Goal: Task Accomplishment & Management: Complete application form

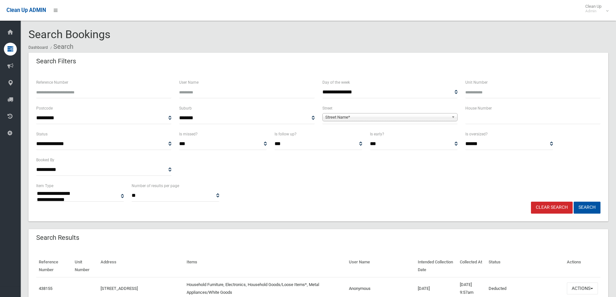
select select
click at [494, 120] on input "text" at bounding box center [532, 118] width 135 height 12
click at [62, 88] on input "Reference Number" at bounding box center [103, 92] width 135 height 12
type input "******"
click at [574, 202] on button "Search" at bounding box center [587, 208] width 27 height 12
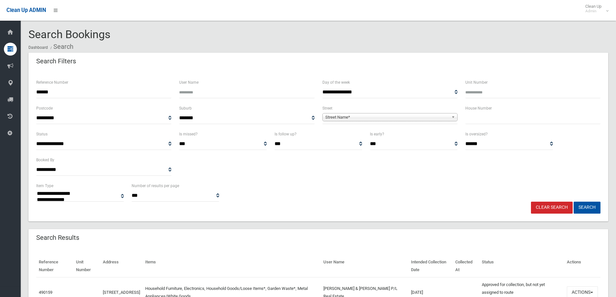
select select
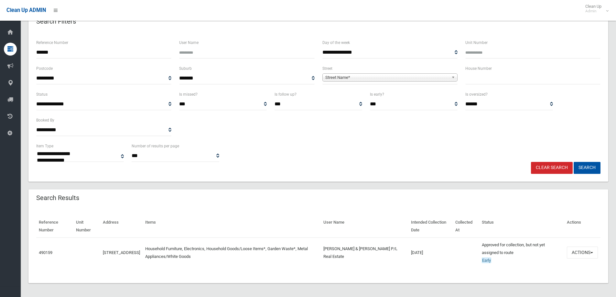
scroll to position [41, 0]
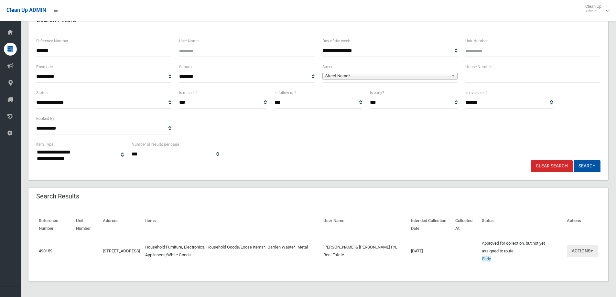
click at [575, 250] on button "Actions" at bounding box center [582, 251] width 31 height 12
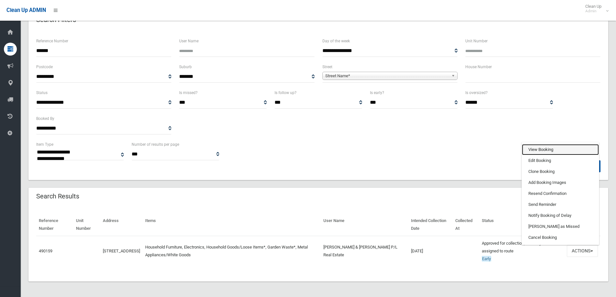
click at [548, 149] on link "View Booking" at bounding box center [560, 149] width 77 height 11
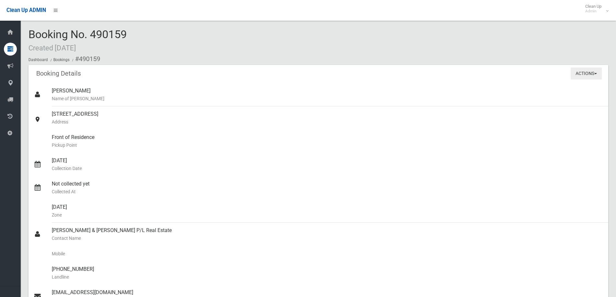
drag, startPoint x: 581, startPoint y: 75, endPoint x: 578, endPoint y: 69, distance: 6.8
click at [581, 75] on button "Actions" at bounding box center [586, 74] width 31 height 12
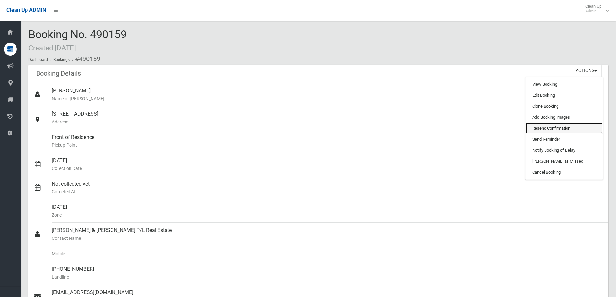
click at [550, 128] on link "Resend Confirmation" at bounding box center [564, 128] width 77 height 11
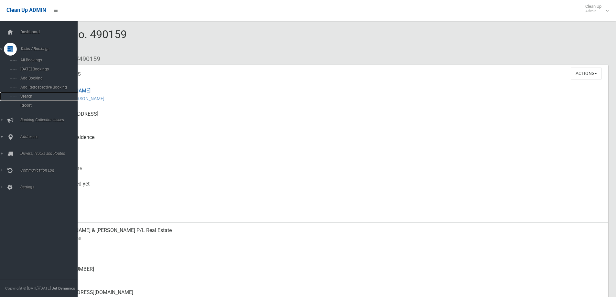
drag, startPoint x: 40, startPoint y: 97, endPoint x: 78, endPoint y: 93, distance: 38.7
click at [40, 97] on span "Search" at bounding box center [47, 96] width 59 height 5
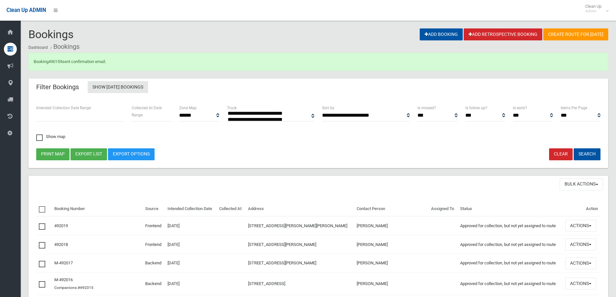
select select
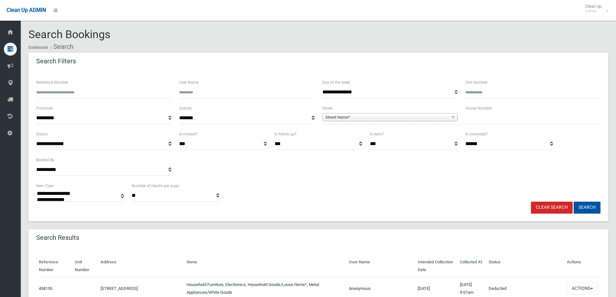
select select
click at [494, 116] on input "text" at bounding box center [532, 118] width 135 height 12
type input "**"
click at [434, 119] on span "Street Name*" at bounding box center [387, 118] width 124 height 8
type input "*"
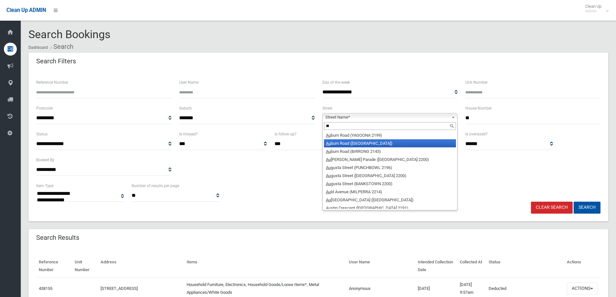
type input "**"
click at [417, 140] on li "Au burn Road (REGENTS PARK 2143)" at bounding box center [390, 143] width 132 height 8
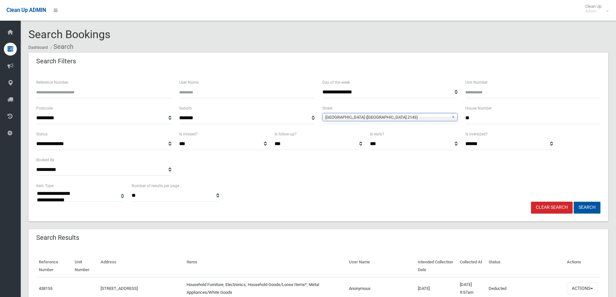
click at [583, 206] on button "Search" at bounding box center [587, 208] width 27 height 12
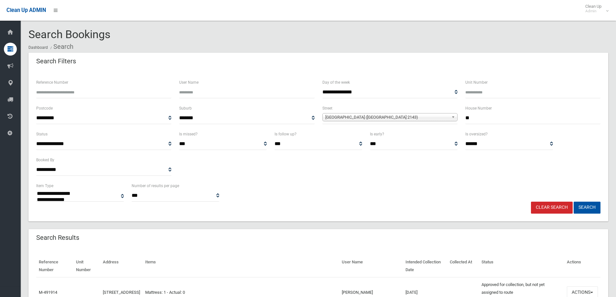
select select
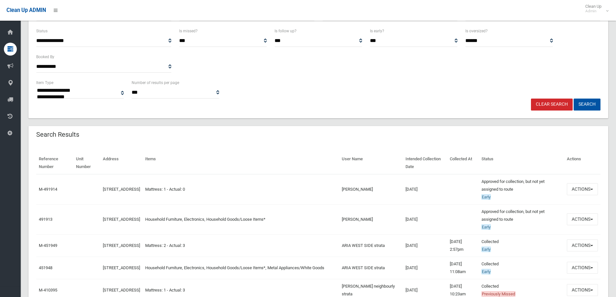
scroll to position [129, 0]
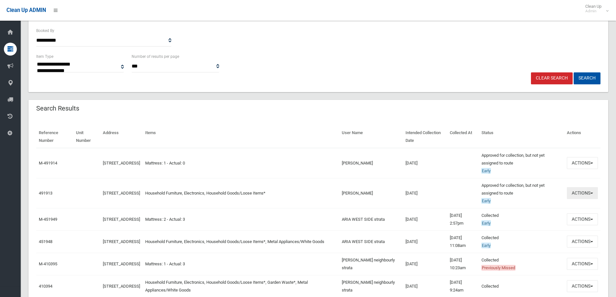
click at [578, 192] on button "Actions" at bounding box center [582, 193] width 31 height 12
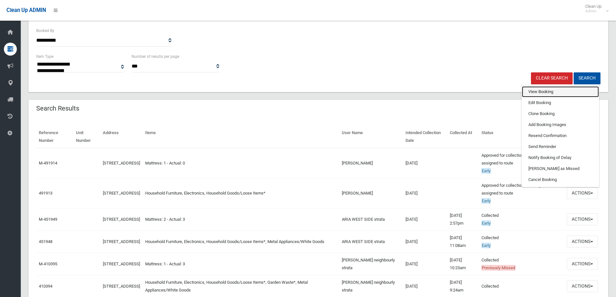
click at [557, 90] on link "View Booking" at bounding box center [560, 91] width 77 height 11
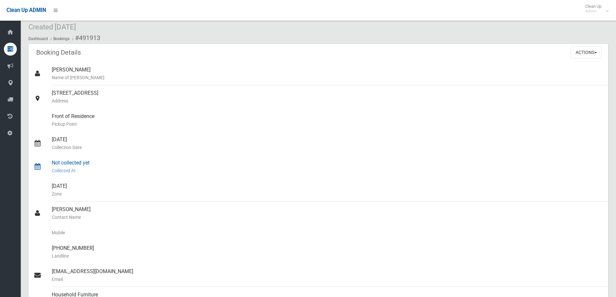
scroll to position [32, 0]
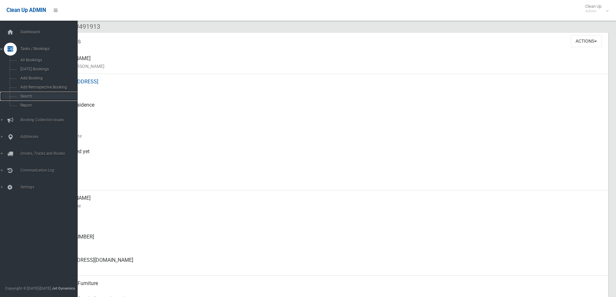
drag, startPoint x: 30, startPoint y: 95, endPoint x: 82, endPoint y: 74, distance: 55.0
click at [30, 95] on span "Search" at bounding box center [47, 96] width 59 height 5
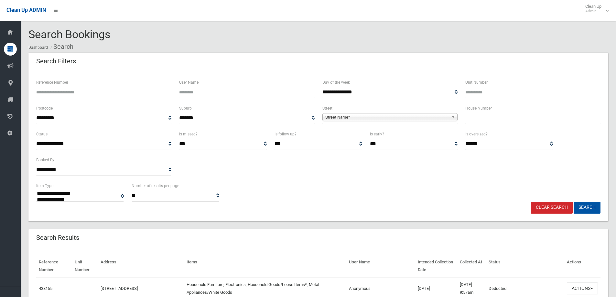
select select
click at [487, 116] on input "text" at bounding box center [532, 118] width 135 height 12
type input "**"
click at [447, 117] on span "Street Name*" at bounding box center [387, 118] width 124 height 8
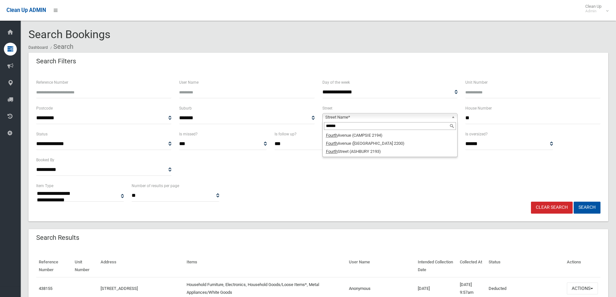
click at [376, 130] on input "******" at bounding box center [390, 126] width 132 height 8
type input "******"
click at [375, 133] on li "Fourth Avenue (CAMPSIE 2194)" at bounding box center [390, 135] width 132 height 8
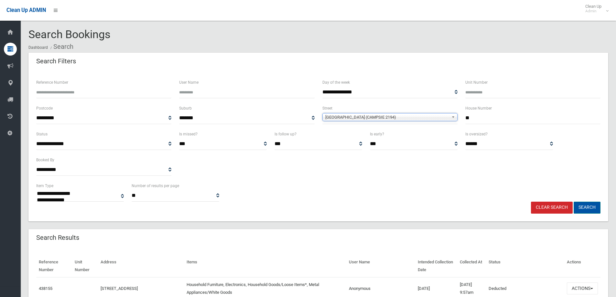
click at [584, 206] on button "Search" at bounding box center [587, 208] width 27 height 12
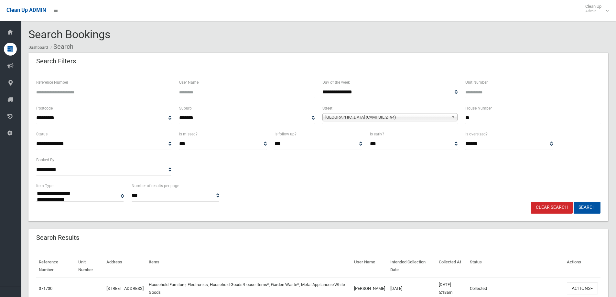
select select
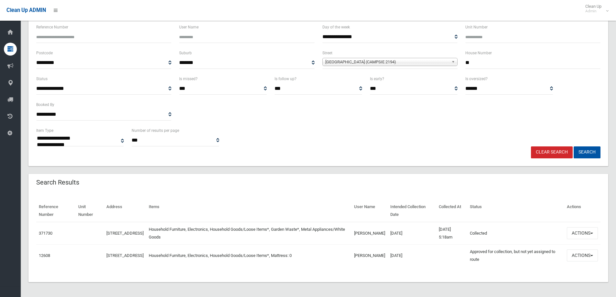
scroll to position [56, 0]
click at [583, 231] on button "Actions" at bounding box center [582, 233] width 31 height 12
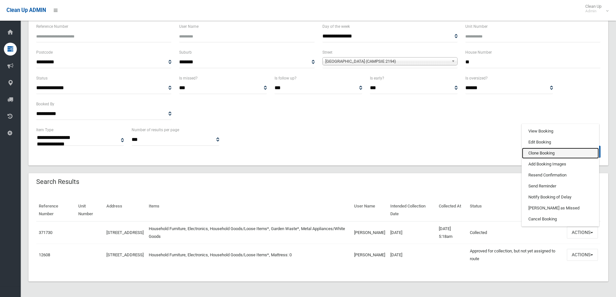
click at [545, 155] on link "Clone Booking" at bounding box center [560, 153] width 77 height 11
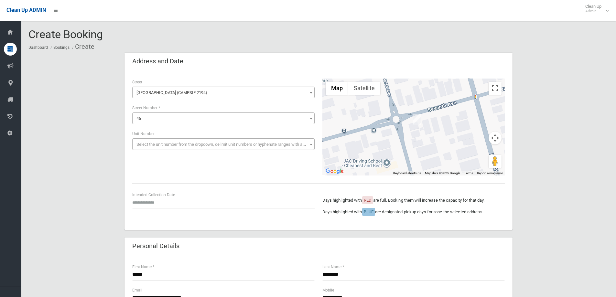
scroll to position [32, 0]
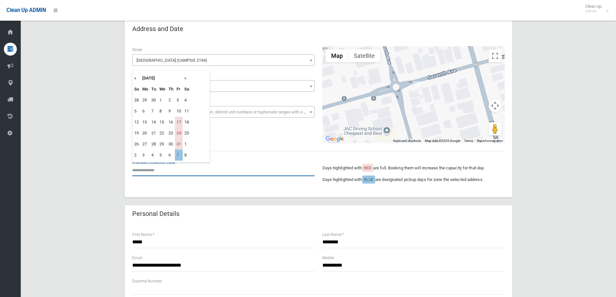
click at [152, 169] on input "text" at bounding box center [223, 170] width 182 height 12
click at [178, 155] on td "7" at bounding box center [179, 155] width 8 height 11
type input "**********"
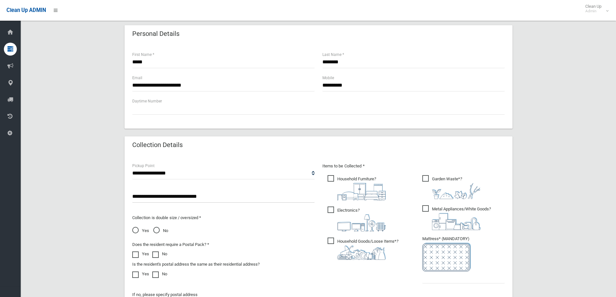
scroll to position [259, 0]
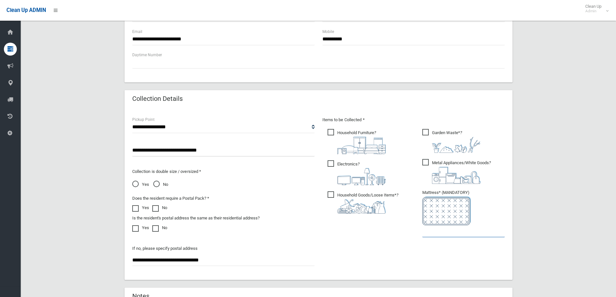
click at [438, 231] on input "text" at bounding box center [463, 231] width 82 height 12
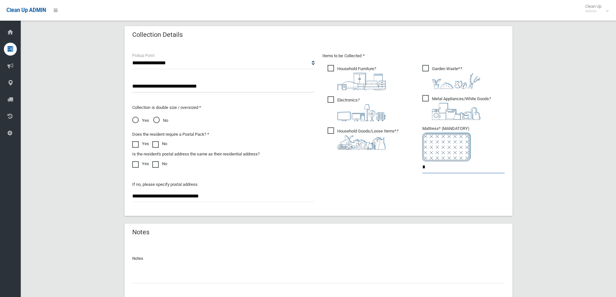
scroll to position [323, 0]
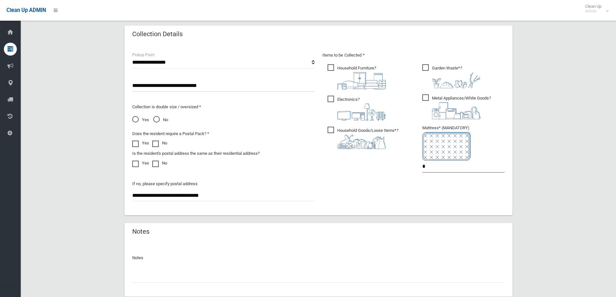
type input "*"
click at [138, 119] on span "Yes" at bounding box center [140, 120] width 17 height 8
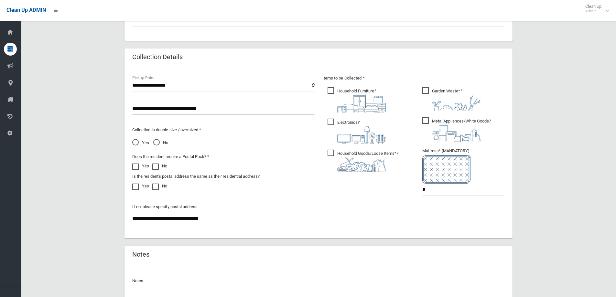
scroll to position [356, 0]
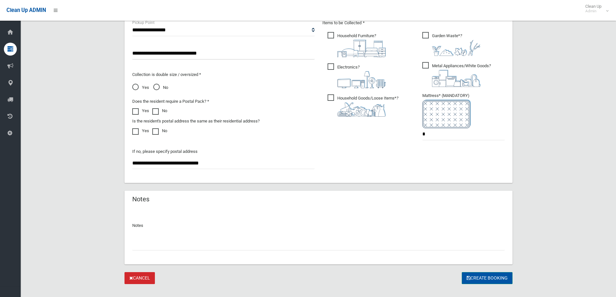
click at [485, 279] on button "Create Booking" at bounding box center [487, 278] width 51 height 12
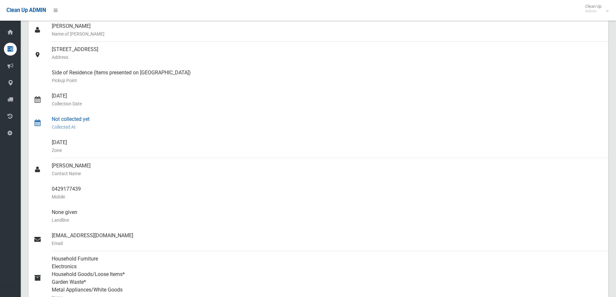
scroll to position [32, 0]
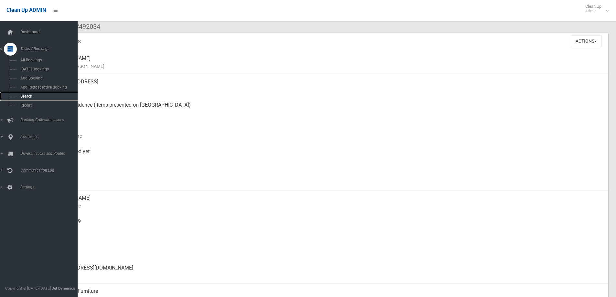
click at [33, 97] on span "Search" at bounding box center [47, 96] width 59 height 5
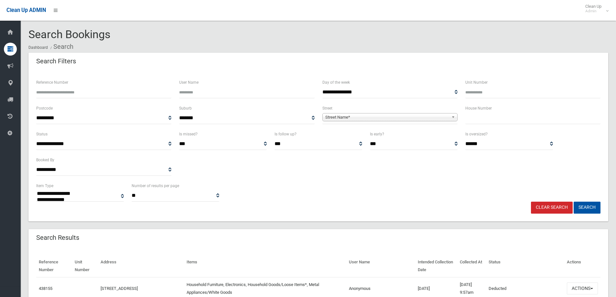
select select
click at [478, 114] on input "text" at bounding box center [532, 118] width 135 height 12
type input "**"
click at [377, 113] on span "**********" at bounding box center [389, 118] width 135 height 12
click at [376, 115] on span "Street Name*" at bounding box center [387, 118] width 124 height 8
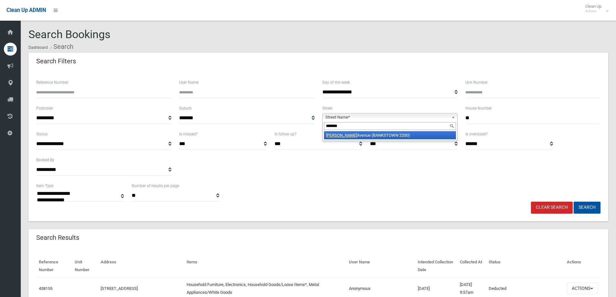
type input "*******"
click at [375, 137] on li "Pringle Avenue (BANKSTOWN 2200)" at bounding box center [390, 135] width 132 height 8
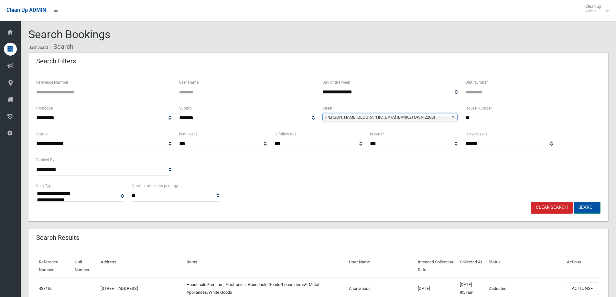
drag, startPoint x: 593, startPoint y: 207, endPoint x: 577, endPoint y: 202, distance: 16.8
click at [593, 207] on button "Search" at bounding box center [587, 208] width 27 height 12
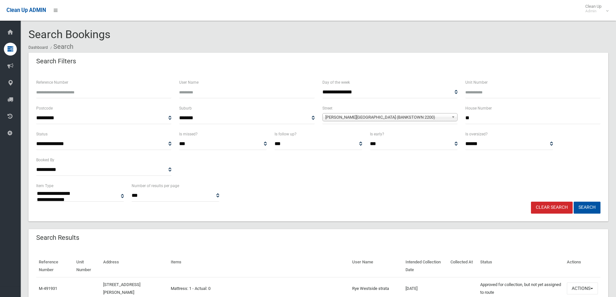
select select
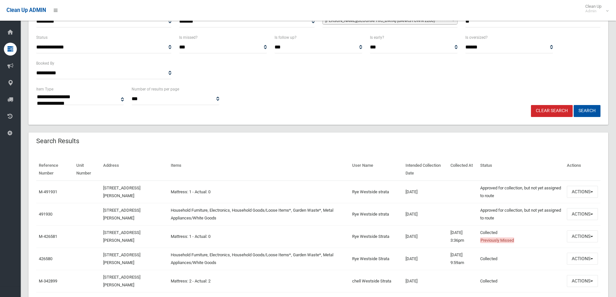
scroll to position [97, 0]
click at [587, 212] on button "Actions" at bounding box center [582, 214] width 31 height 12
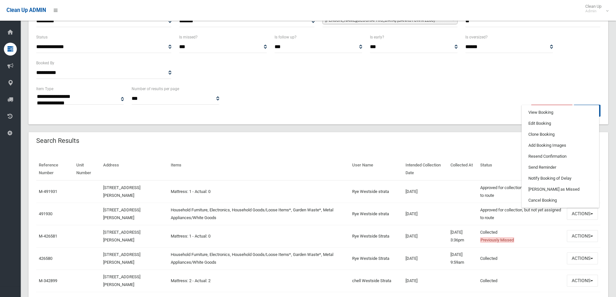
click at [475, 205] on td at bounding box center [463, 214] width 30 height 22
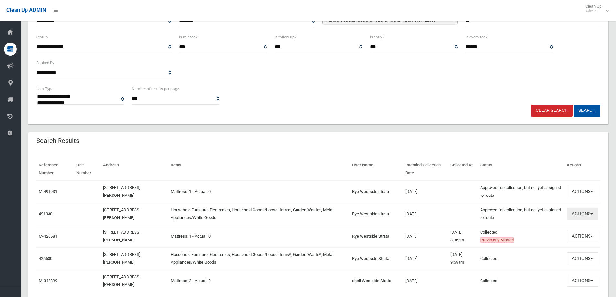
click at [576, 210] on button "Actions" at bounding box center [582, 214] width 31 height 12
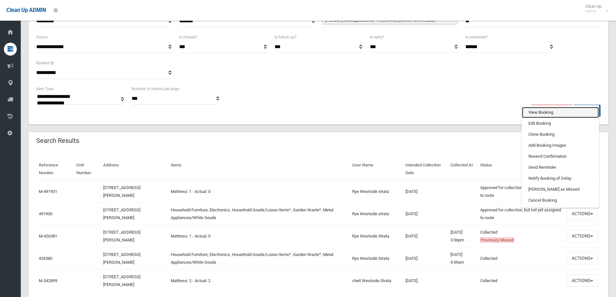
click at [543, 110] on link "View Booking" at bounding box center [560, 112] width 77 height 11
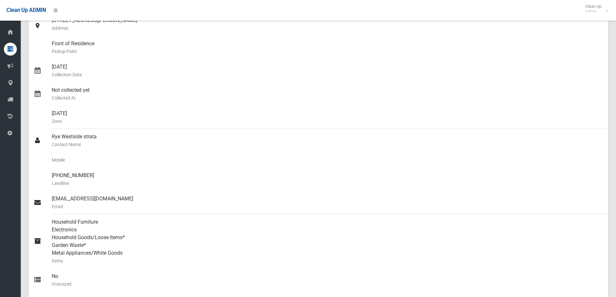
scroll to position [32, 0]
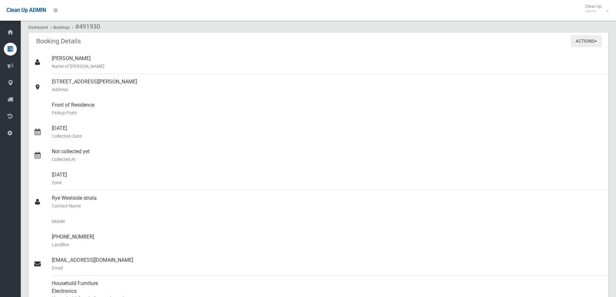
click at [592, 38] on button "Actions" at bounding box center [586, 41] width 31 height 12
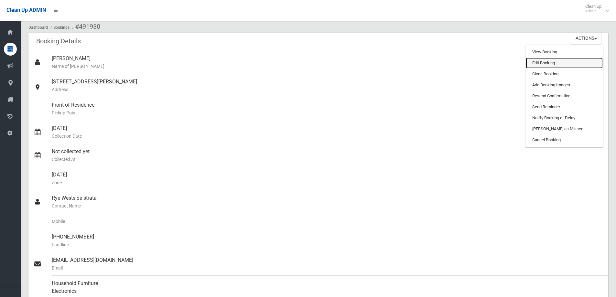
click at [549, 63] on link "Edit Booking" at bounding box center [564, 63] width 77 height 11
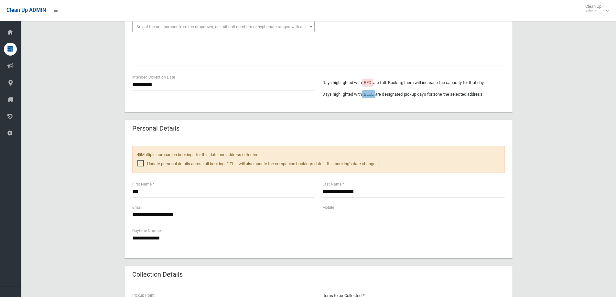
scroll to position [259, 0]
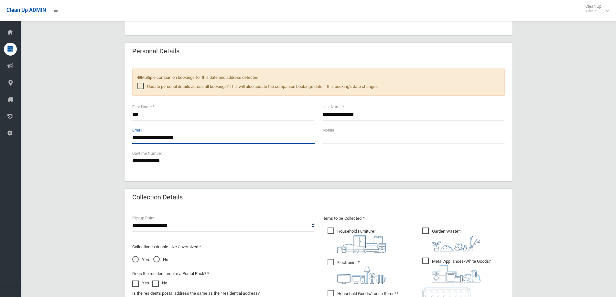
click at [177, 137] on input "**********" at bounding box center [223, 138] width 182 height 12
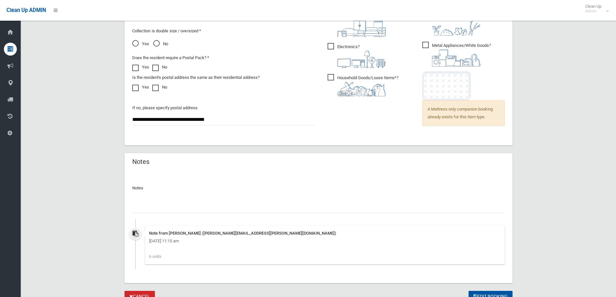
scroll to position [504, 0]
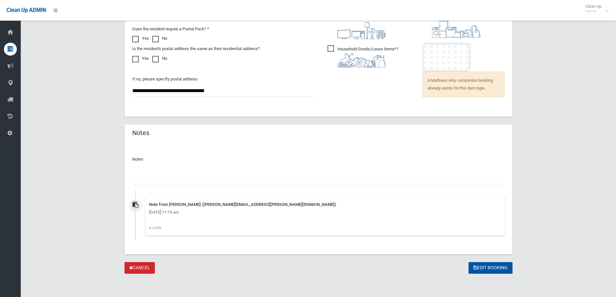
type input "**********"
click at [215, 174] on input "text" at bounding box center [318, 178] width 373 height 12
type input "**********"
click at [499, 269] on button "Edit Booking" at bounding box center [491, 268] width 44 height 12
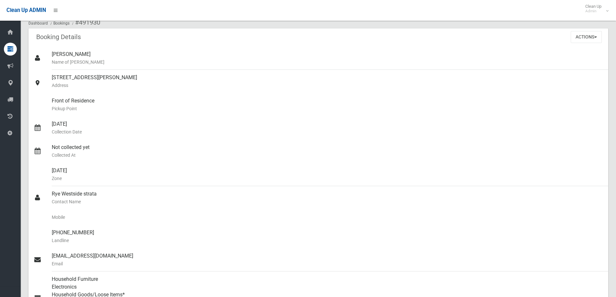
scroll to position [162, 0]
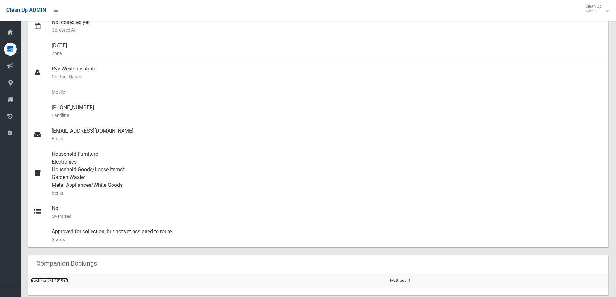
click at [58, 280] on link "Booking #M-491931" at bounding box center [49, 280] width 37 height 5
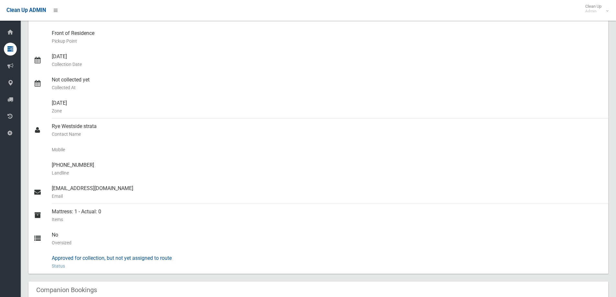
scroll to position [194, 0]
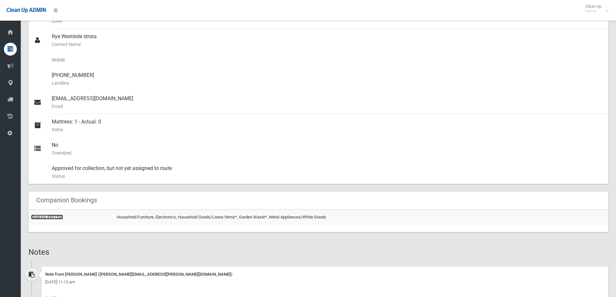
click at [50, 219] on link "Booking #491930" at bounding box center [47, 217] width 32 height 5
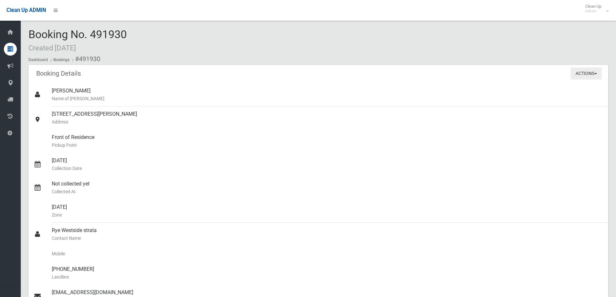
click at [593, 76] on button "Actions" at bounding box center [586, 74] width 31 height 12
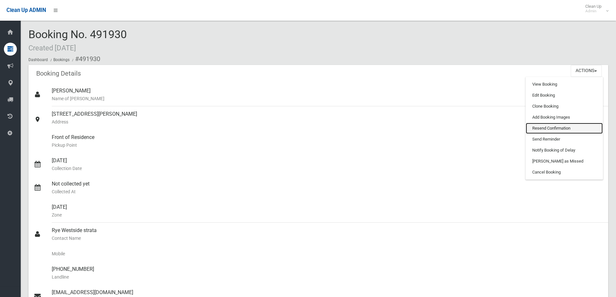
click at [546, 129] on link "Resend Confirmation" at bounding box center [564, 128] width 77 height 11
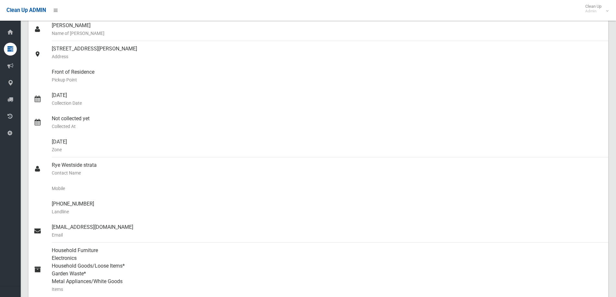
scroll to position [194, 0]
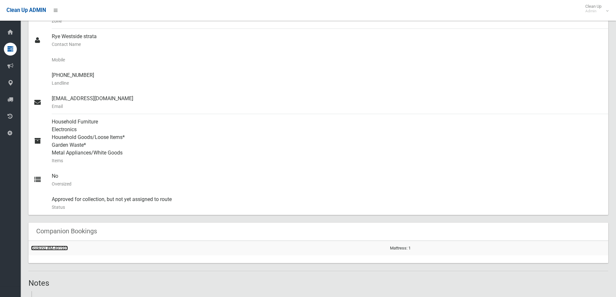
click at [55, 249] on link "Booking #M-491931" at bounding box center [49, 248] width 37 height 5
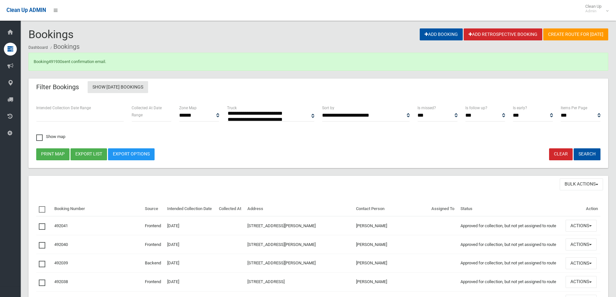
select select
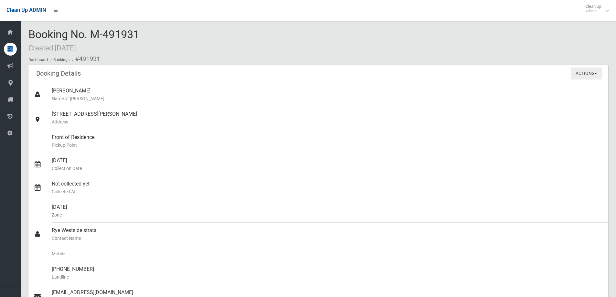
click at [588, 73] on button "Actions" at bounding box center [586, 74] width 31 height 12
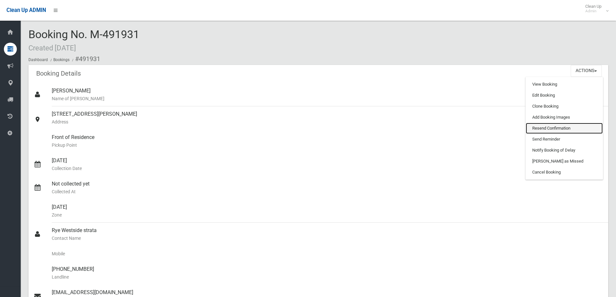
click at [553, 126] on link "Resend Confirmation" at bounding box center [564, 128] width 77 height 11
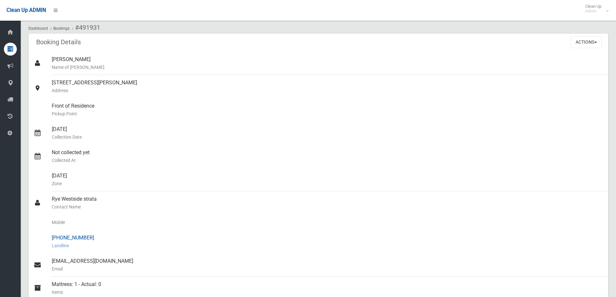
scroll to position [97, 0]
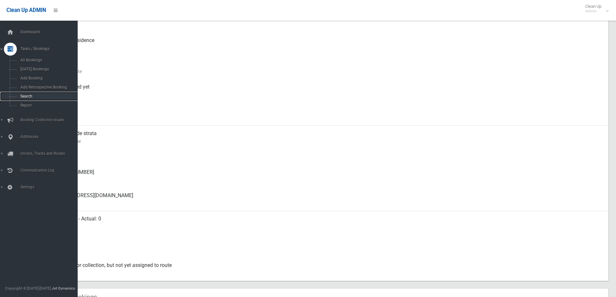
click at [27, 99] on link "Search" at bounding box center [41, 96] width 82 height 9
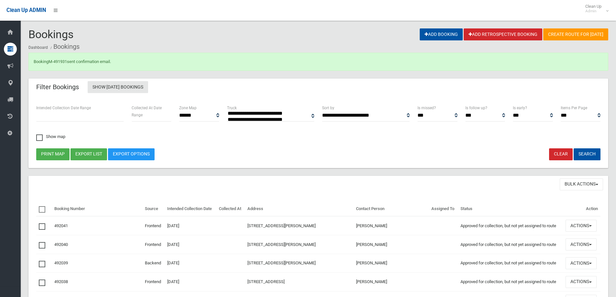
select select
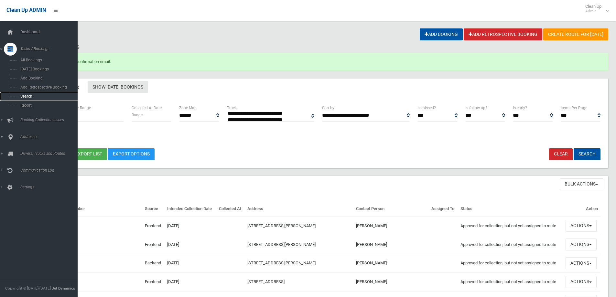
click at [28, 95] on span "Search" at bounding box center [47, 96] width 59 height 5
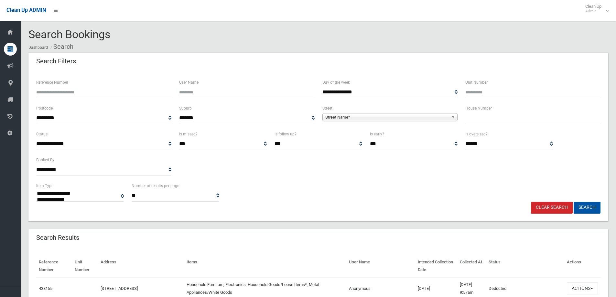
select select
click at [484, 121] on input "text" at bounding box center [532, 118] width 135 height 12
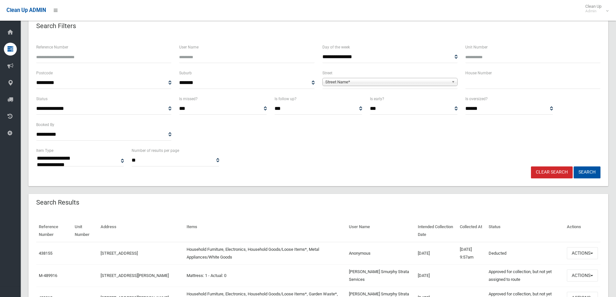
scroll to position [97, 0]
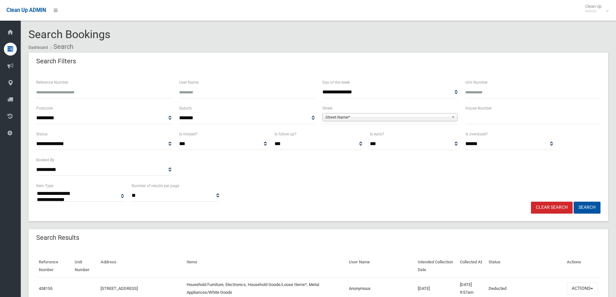
select select
click at [50, 94] on input "Reference Number" at bounding box center [103, 92] width 135 height 12
type input "******"
click at [574, 202] on button "Search" at bounding box center [587, 208] width 27 height 12
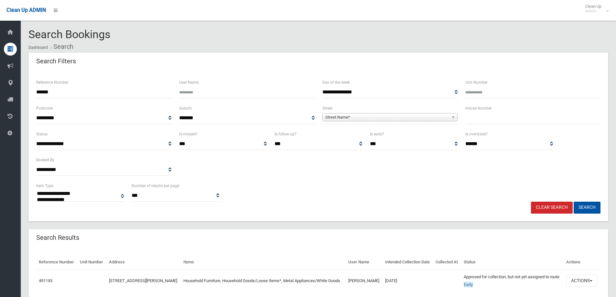
select select
drag, startPoint x: 58, startPoint y: 90, endPoint x: 46, endPoint y: 94, distance: 13.0
click at [46, 94] on input "******" at bounding box center [103, 92] width 135 height 12
type input "******"
click at [574, 202] on button "Search" at bounding box center [587, 208] width 27 height 12
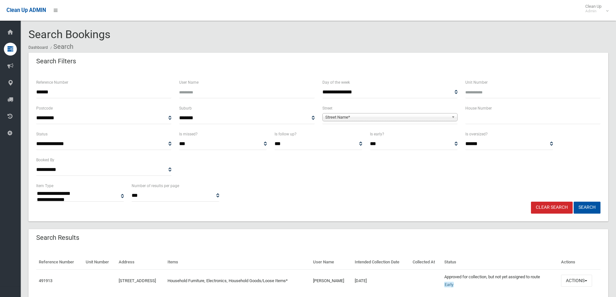
select select
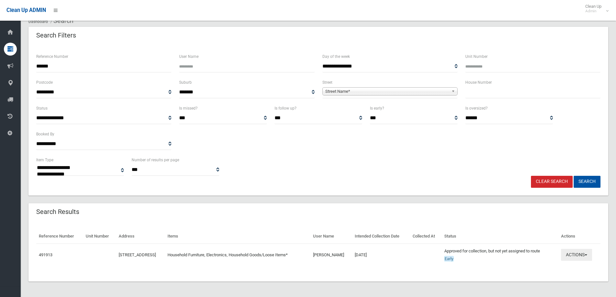
click at [586, 255] on button "Actions" at bounding box center [576, 255] width 31 height 12
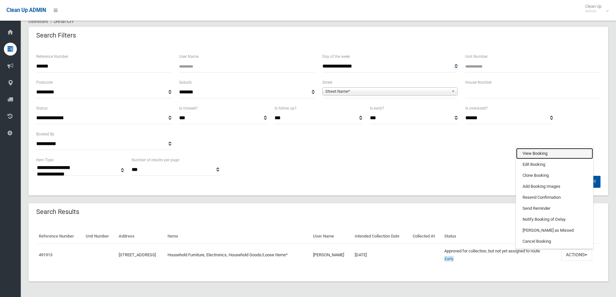
click at [524, 152] on link "View Booking" at bounding box center [554, 153] width 77 height 11
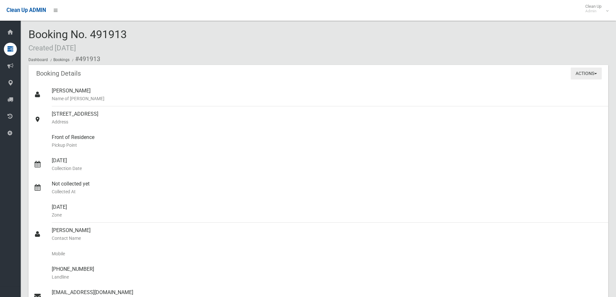
click at [579, 73] on button "Actions" at bounding box center [586, 74] width 31 height 12
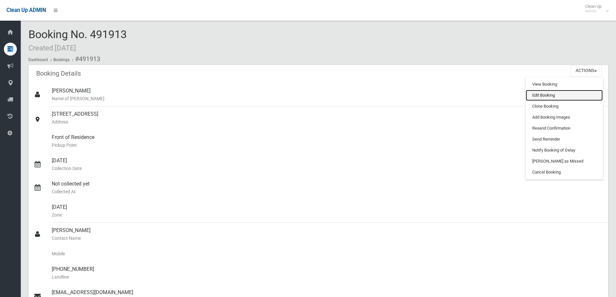
click at [552, 97] on link "Edit Booking" at bounding box center [564, 95] width 77 height 11
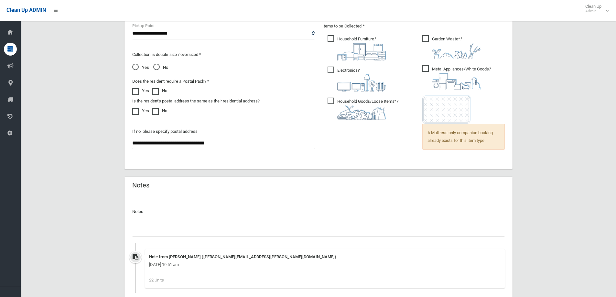
scroll to position [453, 0]
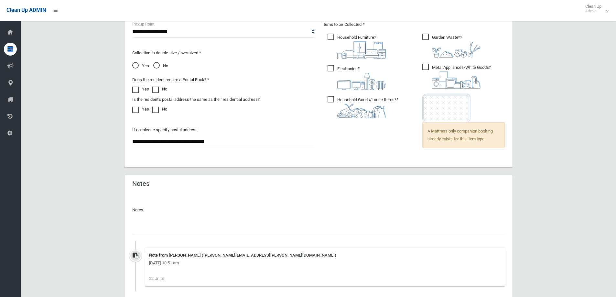
click at [164, 224] on input "text" at bounding box center [318, 229] width 373 height 12
type input "*"
click at [133, 232] on input "**********" at bounding box center [318, 229] width 373 height 12
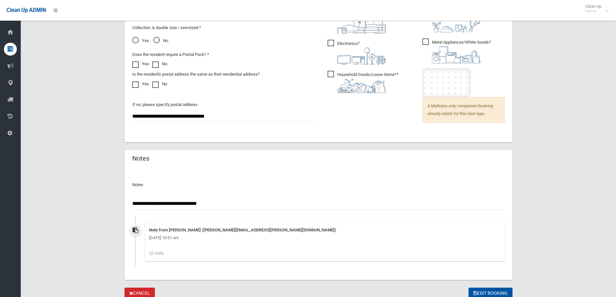
scroll to position [504, 0]
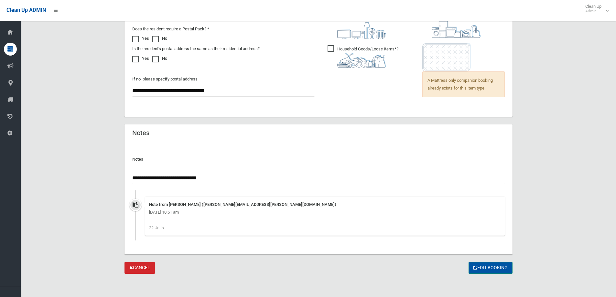
type input "**********"
click at [492, 270] on button "Edit Booking" at bounding box center [491, 268] width 44 height 12
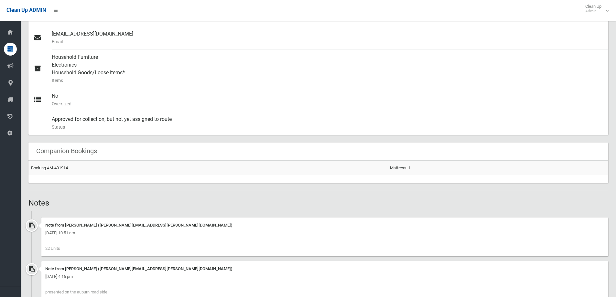
scroll to position [129, 0]
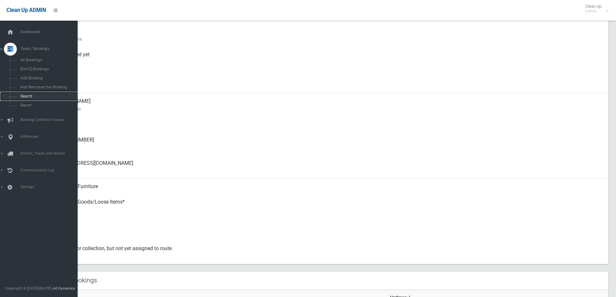
click at [37, 93] on link "Search" at bounding box center [41, 96] width 82 height 9
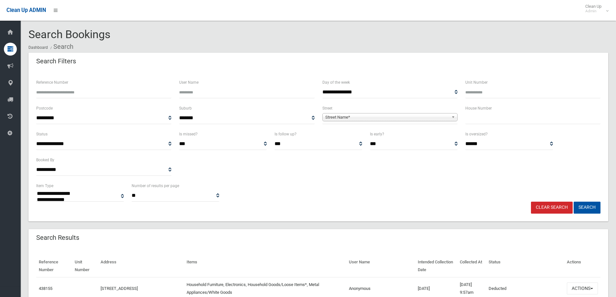
select select
click at [503, 119] on input "text" at bounding box center [532, 118] width 135 height 12
type input "**"
click at [442, 115] on span "Street Name*" at bounding box center [387, 118] width 124 height 8
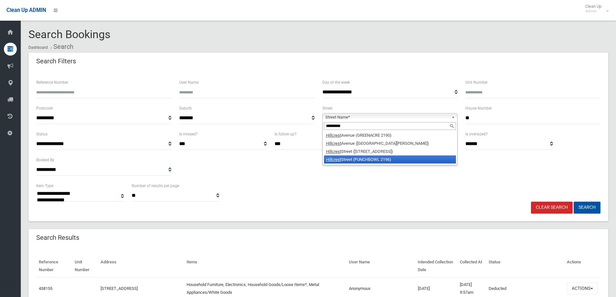
type input "*********"
click at [392, 160] on li "Hillcrest Street (PUNCHBOWL 2196)" at bounding box center [390, 160] width 132 height 8
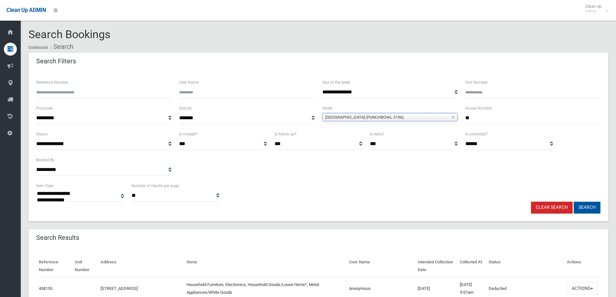
click at [585, 206] on button "Search" at bounding box center [587, 208] width 27 height 12
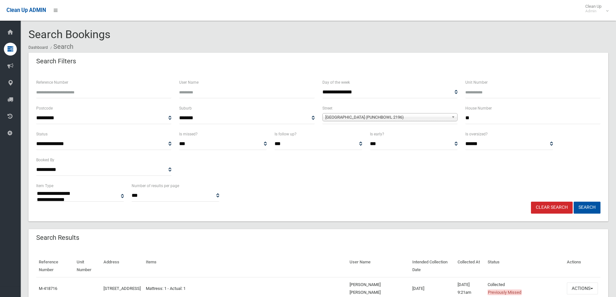
select select
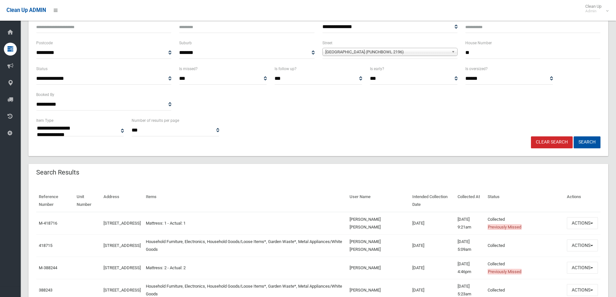
scroll to position [97, 0]
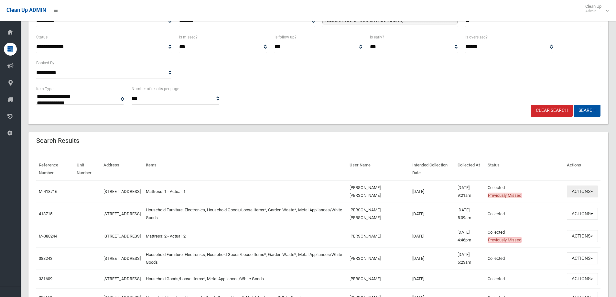
click at [579, 196] on button "Actions" at bounding box center [582, 192] width 31 height 12
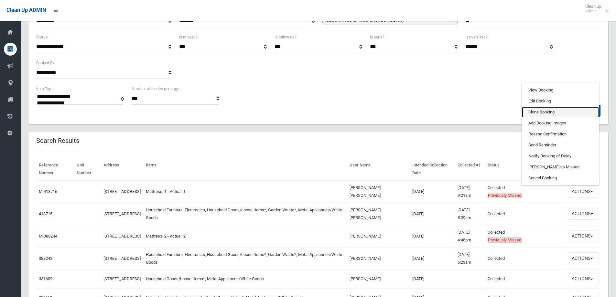
click at [539, 113] on link "Clone Booking" at bounding box center [560, 112] width 77 height 11
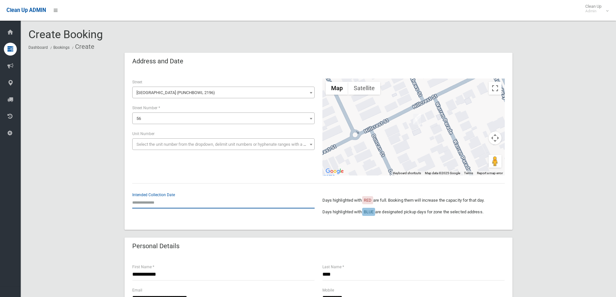
click at [157, 203] on input "text" at bounding box center [223, 203] width 182 height 12
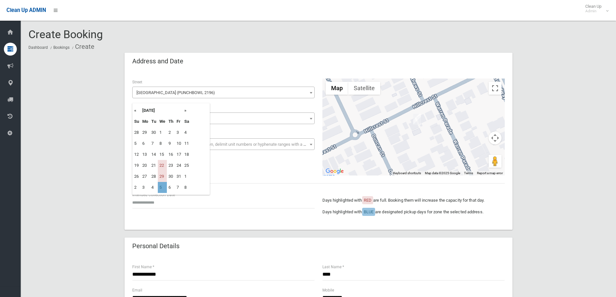
click at [164, 188] on td "5" at bounding box center [162, 187] width 9 height 11
type input "**********"
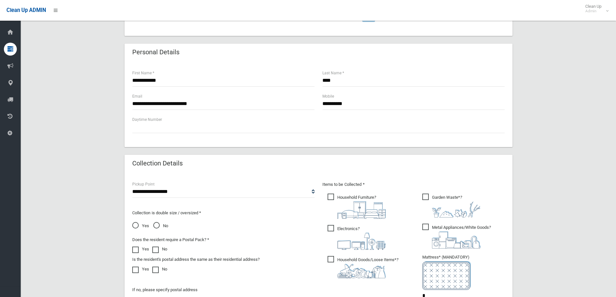
scroll to position [259, 0]
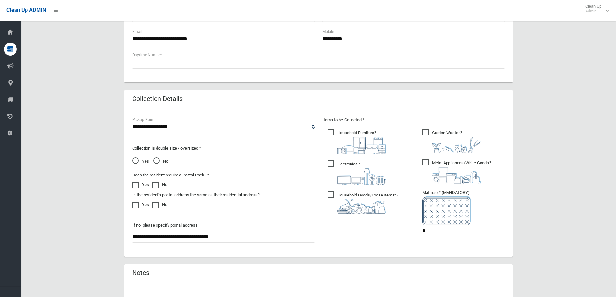
click at [336, 132] on span "Household Furniture ?" at bounding box center [357, 141] width 58 height 25
click at [337, 164] on span "Electronics ?" at bounding box center [357, 172] width 58 height 25
click at [332, 194] on span "Household Goods/Loose Items* ?" at bounding box center [363, 202] width 71 height 22
click at [424, 165] on span "Metal Appliances/White Goods ?" at bounding box center [456, 171] width 69 height 25
click at [424, 131] on span "Garden Waste* ?" at bounding box center [451, 141] width 58 height 24
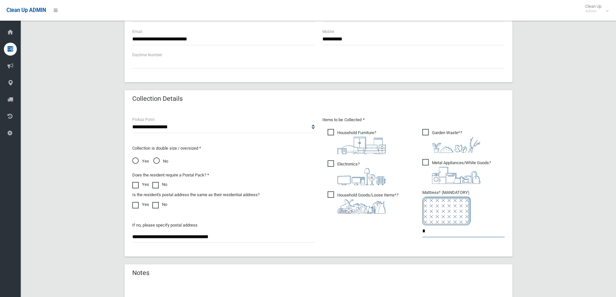
drag, startPoint x: 431, startPoint y: 233, endPoint x: 371, endPoint y: 235, distance: 60.2
click at [377, 235] on div "Items to be Collected * Household Furniture ? *" at bounding box center [414, 181] width 190 height 130
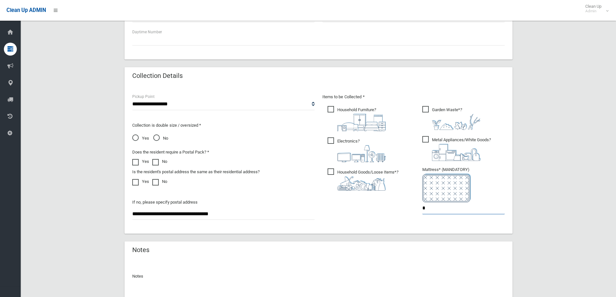
scroll to position [343, 0]
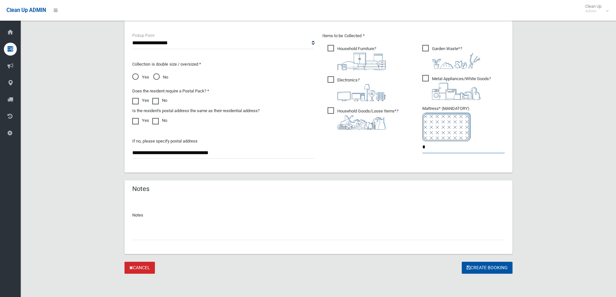
type input "*"
click at [480, 265] on button "Create Booking" at bounding box center [487, 268] width 51 height 12
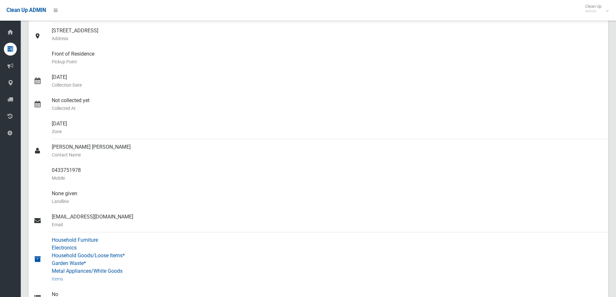
scroll to position [97, 0]
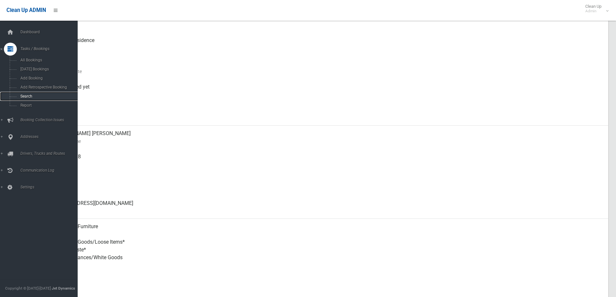
click at [28, 97] on span "Search" at bounding box center [47, 96] width 59 height 5
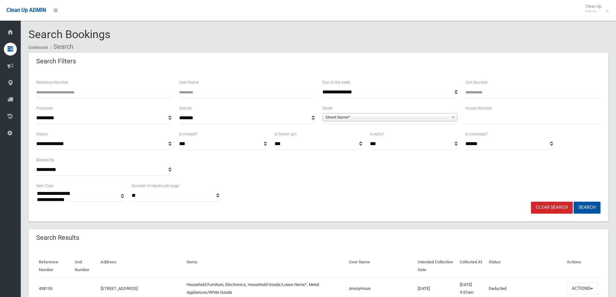
select select
drag, startPoint x: 474, startPoint y: 119, endPoint x: 473, endPoint y: 115, distance: 4.3
click at [473, 118] on input "text" at bounding box center [532, 118] width 135 height 12
type input "**"
click at [437, 120] on span "Street Name*" at bounding box center [387, 118] width 124 height 8
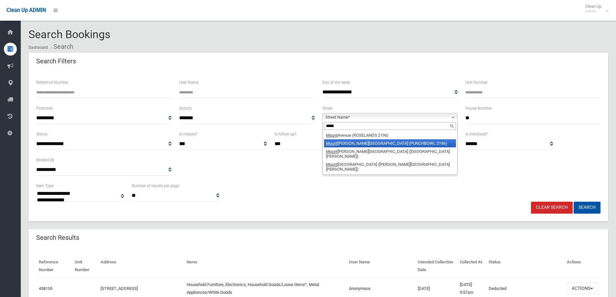
type input "*****"
click at [405, 141] on li "Mount Lewis Avenue (PUNCHBOWL 2196)" at bounding box center [390, 143] width 132 height 8
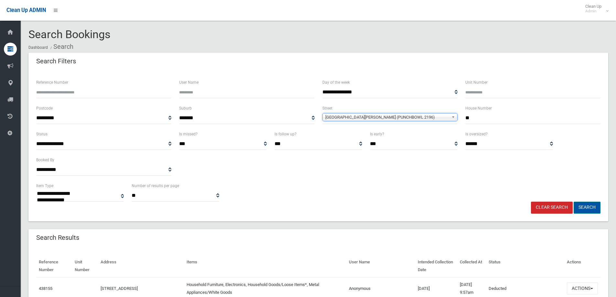
drag, startPoint x: 588, startPoint y: 208, endPoint x: 552, endPoint y: 196, distance: 37.4
click at [588, 208] on button "Search" at bounding box center [587, 208] width 27 height 12
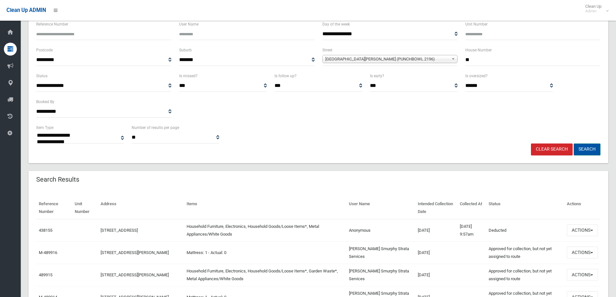
scroll to position [65, 0]
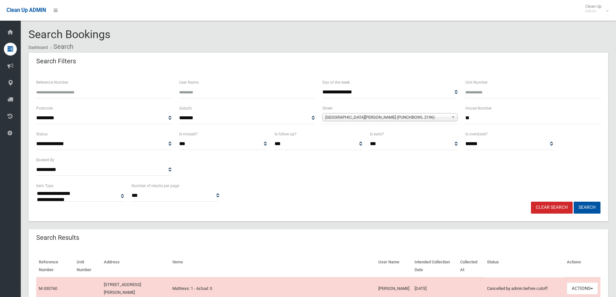
select select
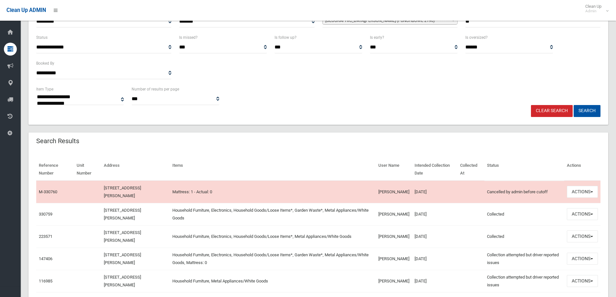
scroll to position [97, 0]
click at [576, 188] on button "Actions" at bounding box center [582, 192] width 31 height 12
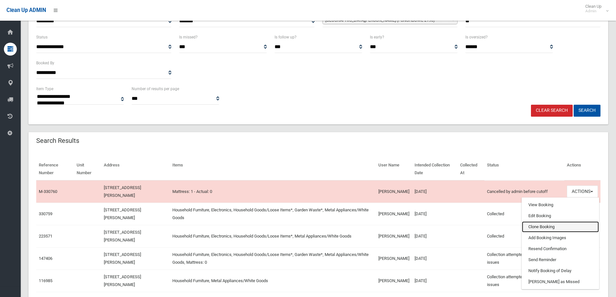
click at [542, 229] on link "Clone Booking" at bounding box center [560, 227] width 77 height 11
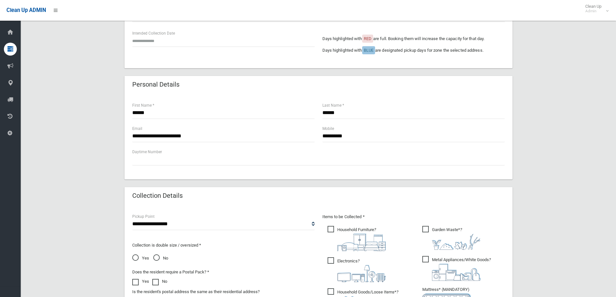
scroll to position [259, 0]
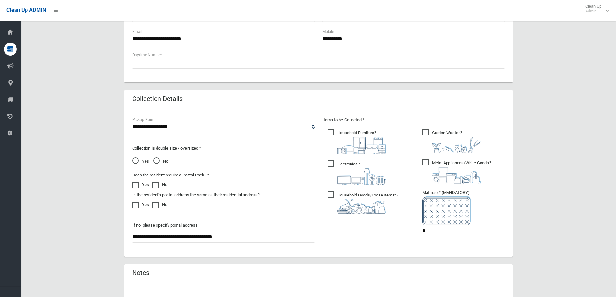
click at [332, 192] on span "Household Goods/Loose Items* ?" at bounding box center [363, 202] width 71 height 22
click at [332, 158] on ul "Household Furniture ?" at bounding box center [366, 173] width 88 height 91
drag, startPoint x: 331, startPoint y: 163, endPoint x: 332, endPoint y: 132, distance: 30.4
click at [331, 162] on span "Electronics ?" at bounding box center [357, 172] width 58 height 25
click at [332, 132] on span "Household Furniture ?" at bounding box center [357, 141] width 58 height 25
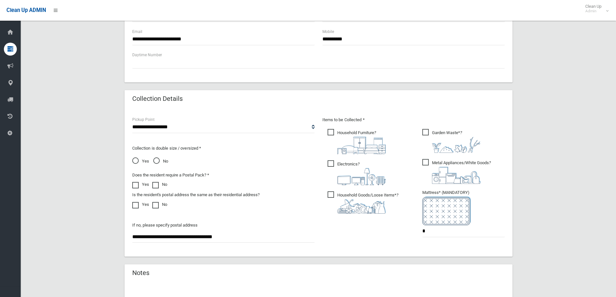
click at [426, 131] on span "Garden Waste* ?" at bounding box center [451, 141] width 58 height 24
click at [426, 164] on span "Metal Appliances/White Goods ?" at bounding box center [456, 171] width 69 height 25
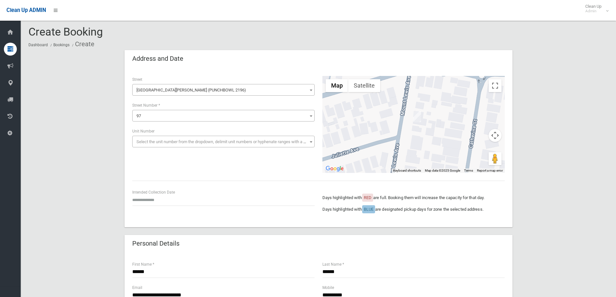
scroll to position [0, 0]
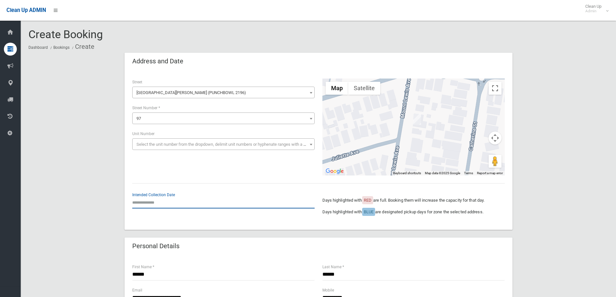
click at [165, 203] on input "text" at bounding box center [223, 203] width 182 height 12
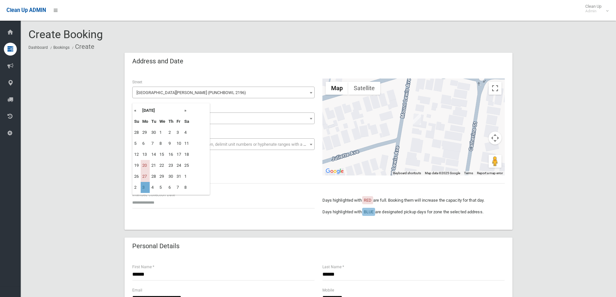
click at [144, 190] on td "3" at bounding box center [145, 187] width 9 height 11
type input "**********"
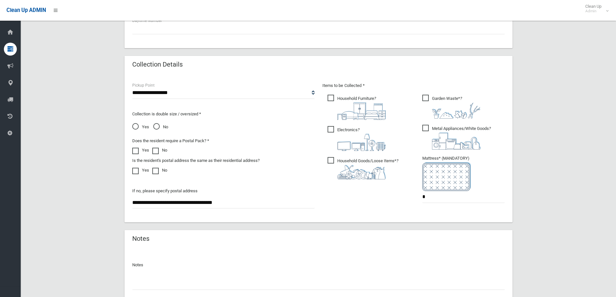
scroll to position [343, 0]
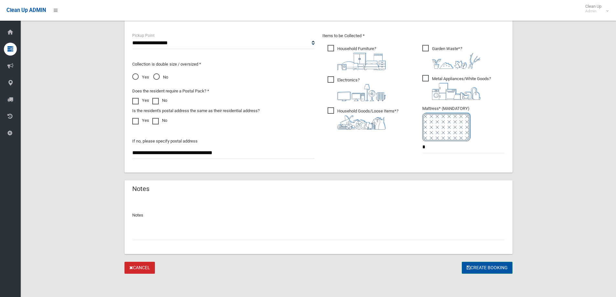
click at [475, 268] on button "Create Booking" at bounding box center [487, 268] width 51 height 12
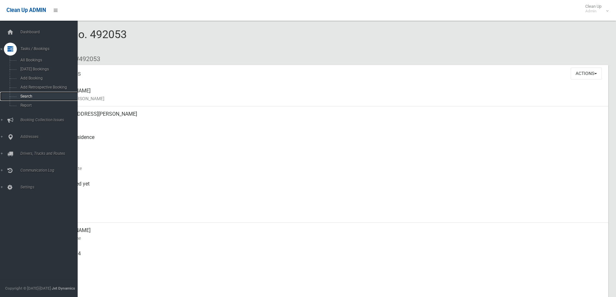
click at [26, 96] on span "Search" at bounding box center [47, 96] width 59 height 5
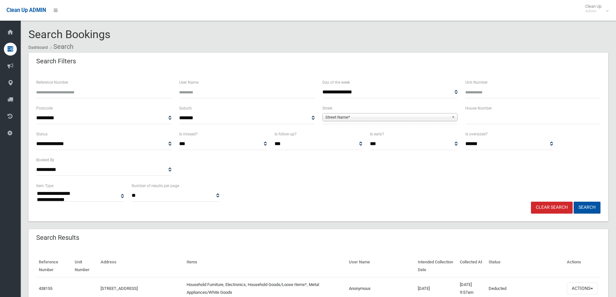
select select
